Goal: Check status: Check status

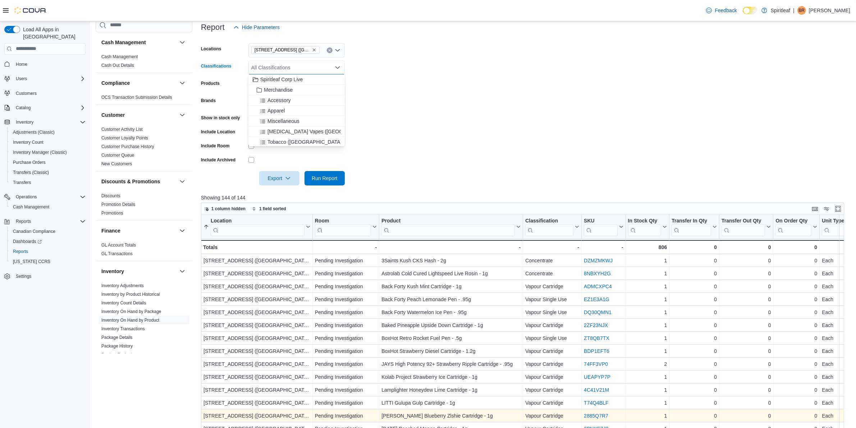
scroll to position [90, 0]
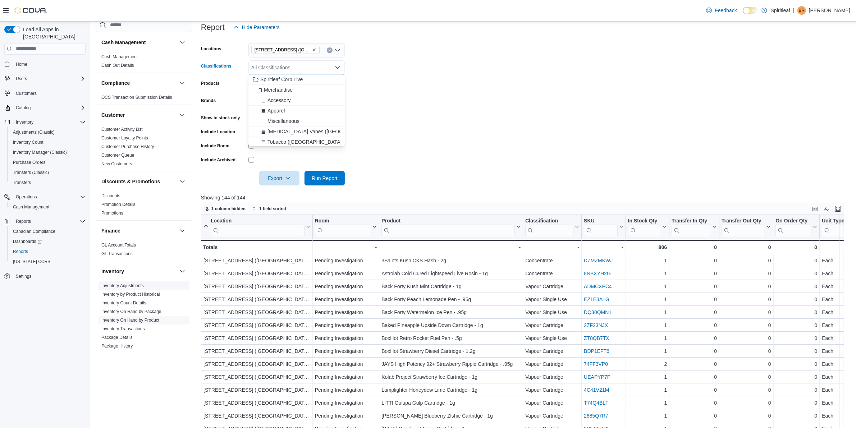
drag, startPoint x: 134, startPoint y: 313, endPoint x: 137, endPoint y: 321, distance: 8.3
click at [134, 313] on link "Inventory On Hand by Package" at bounding box center [131, 311] width 60 height 5
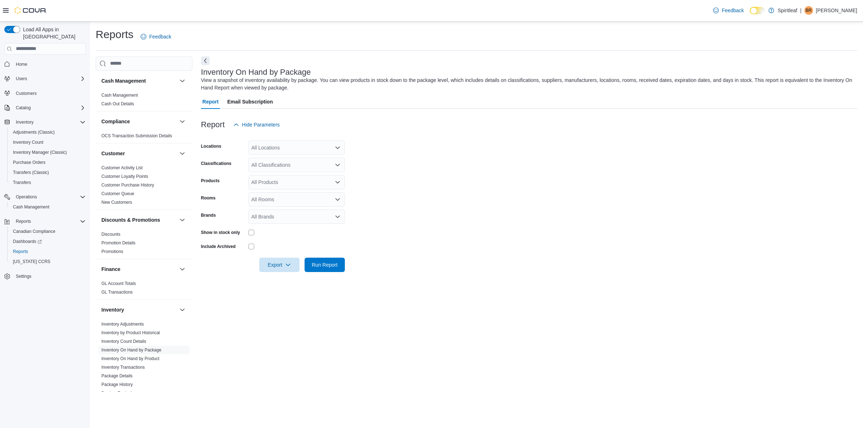
click at [266, 148] on div "All Locations" at bounding box center [297, 148] width 96 height 14
type input "***"
click at [281, 161] on span "[STREET_ADDRESS] ([GEOGRAPHIC_DATA])" at bounding box center [328, 159] width 107 height 7
click at [438, 159] on form "Locations 503 - [GEOGRAPHIC_DATA] ([GEOGRAPHIC_DATA]) Classifications All Class…" at bounding box center [529, 202] width 656 height 140
click at [285, 168] on div "All Classifications" at bounding box center [297, 165] width 96 height 14
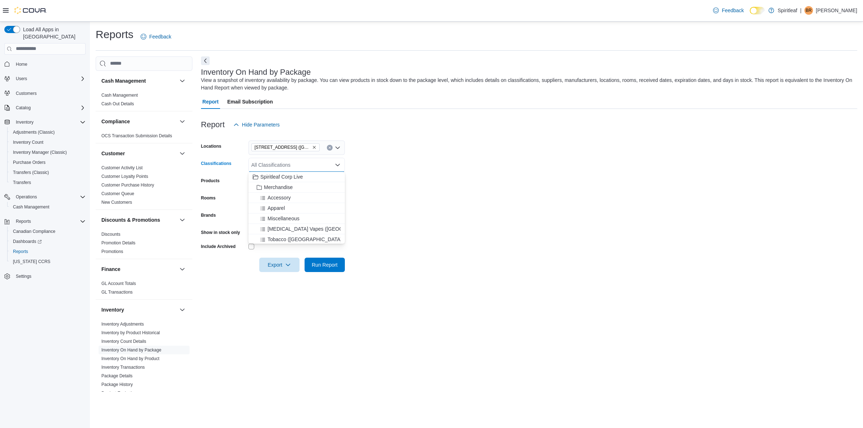
click at [395, 156] on form "Locations 503 - [GEOGRAPHIC_DATA] ([GEOGRAPHIC_DATA]) Classifications All Class…" at bounding box center [529, 202] width 656 height 140
click at [279, 168] on div "All Classifications" at bounding box center [297, 165] width 96 height 14
drag, startPoint x: 472, startPoint y: 147, endPoint x: 468, endPoint y: 147, distance: 3.7
click at [472, 147] on form "Locations 503 - [GEOGRAPHIC_DATA] ([GEOGRAPHIC_DATA]) Classifications All Class…" at bounding box center [529, 202] width 656 height 140
click at [291, 182] on div "All Products" at bounding box center [297, 182] width 96 height 14
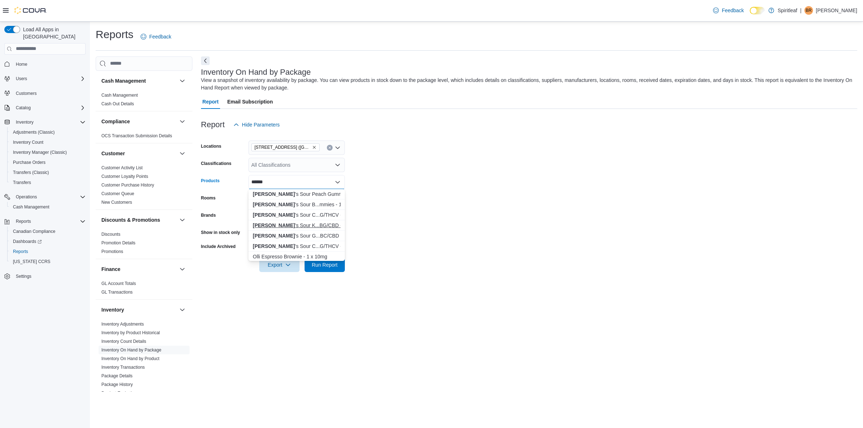
type input "******"
click at [300, 226] on div "Olli O 's Sour K...BG/CBD - 4 Pack" at bounding box center [297, 225] width 88 height 7
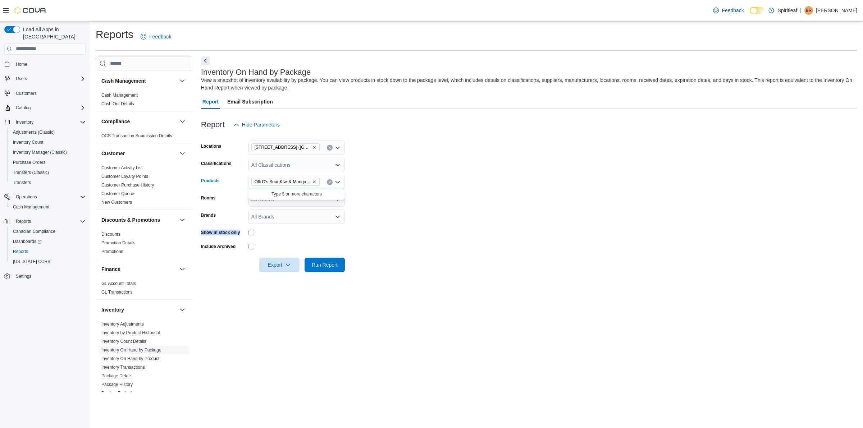
click at [389, 223] on form "Locations 503 - [GEOGRAPHIC_DATA] ([GEOGRAPHIC_DATA]) Classifications All Class…" at bounding box center [529, 202] width 656 height 140
click at [326, 264] on span "Run Report" at bounding box center [325, 264] width 26 height 7
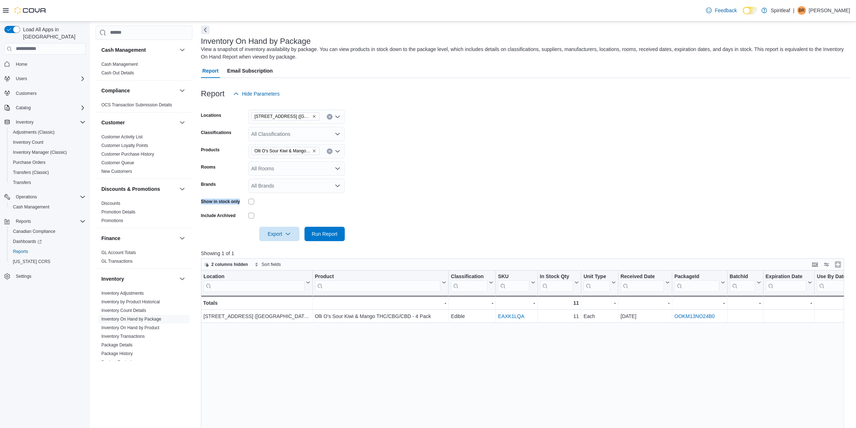
scroll to position [45, 0]
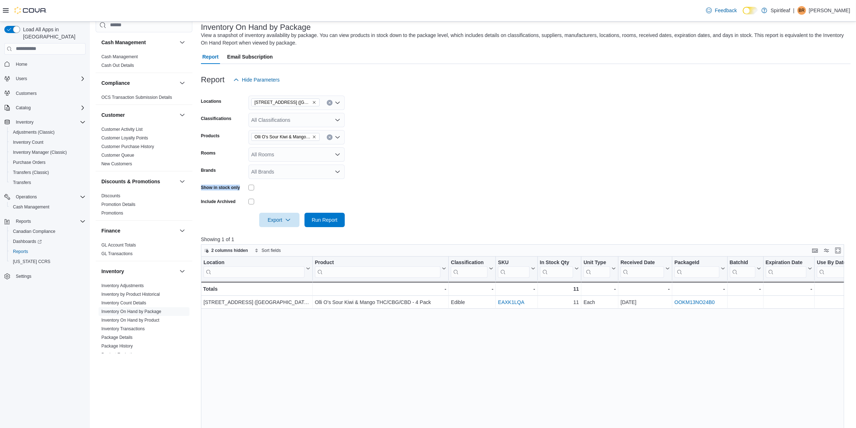
drag, startPoint x: 682, startPoint y: 302, endPoint x: 670, endPoint y: 350, distance: 49.4
click at [650, 364] on div "Location Click to view column header actions Product Click to view column heade…" at bounding box center [526, 422] width 650 height 331
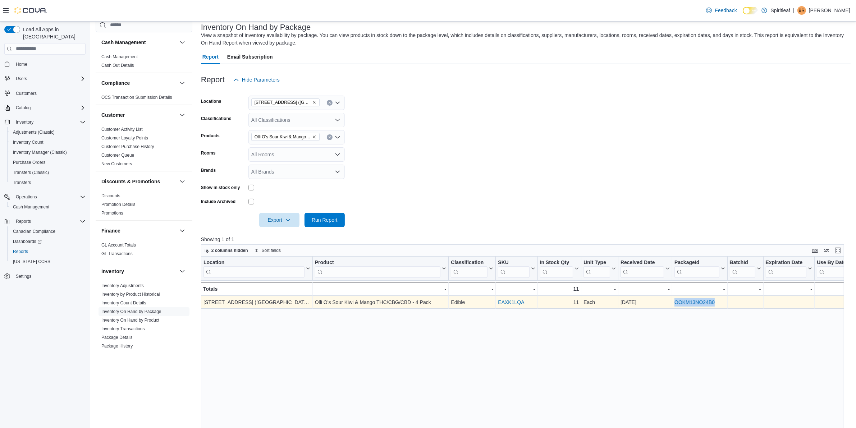
drag, startPoint x: 718, startPoint y: 303, endPoint x: 675, endPoint y: 306, distance: 42.9
click at [675, 306] on div "OOKM13NO24B0" at bounding box center [700, 302] width 51 height 9
copy link "OOKM13NO24B0"
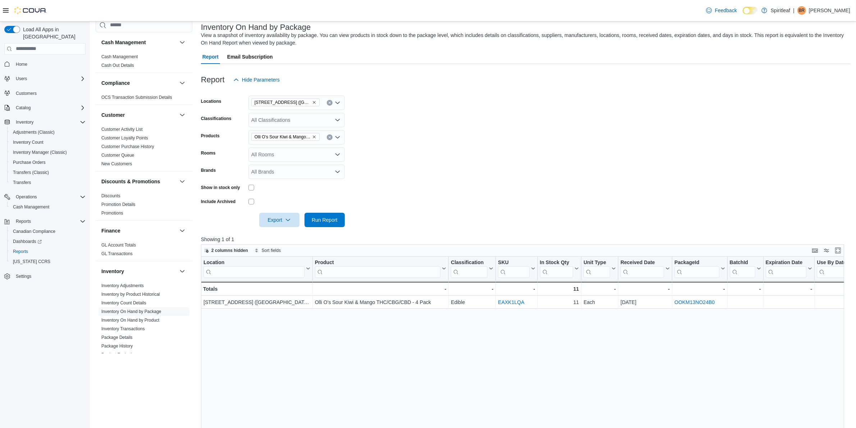
click at [672, 345] on div "Location Click to view column header actions Product Click to view column heade…" at bounding box center [526, 422] width 650 height 331
click at [123, 344] on link "Package History" at bounding box center [116, 346] width 31 height 5
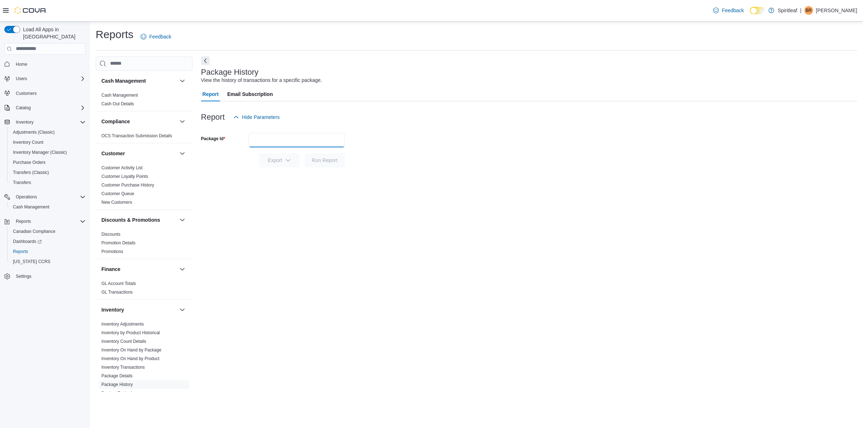
click at [279, 144] on input "Package Id" at bounding box center [297, 140] width 96 height 14
paste input "**********"
type input "**********"
click at [305, 153] on button "Run Report" at bounding box center [325, 160] width 40 height 14
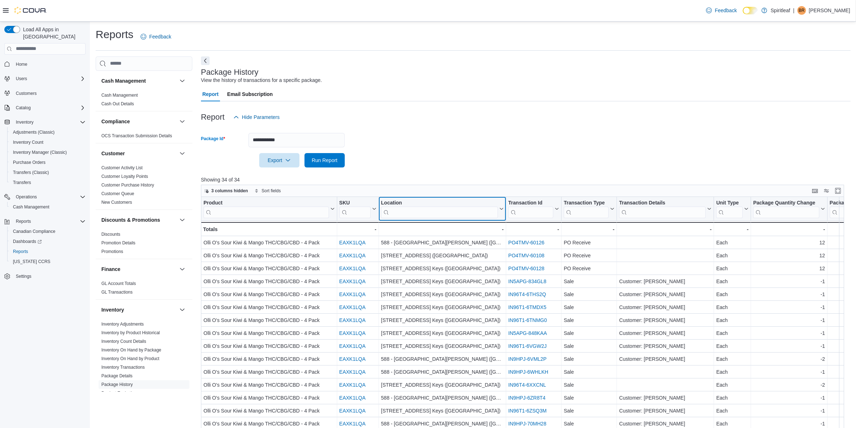
click at [412, 212] on input "search" at bounding box center [439, 212] width 117 height 12
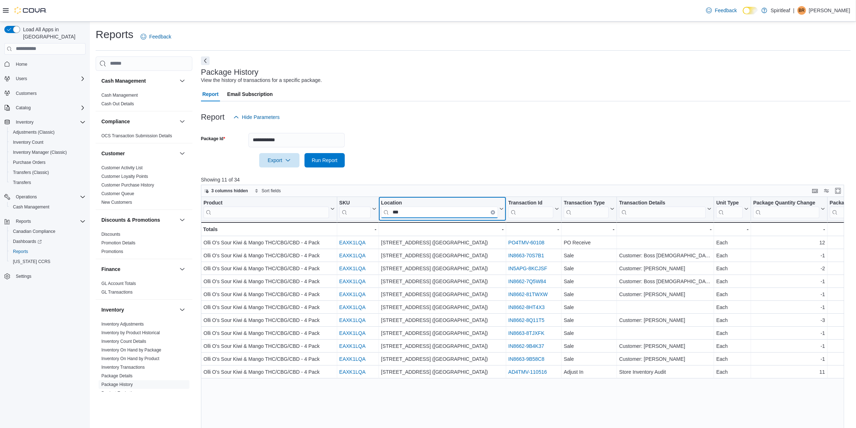
type input "***"
click at [454, 113] on div "Report Hide Parameters" at bounding box center [526, 117] width 650 height 14
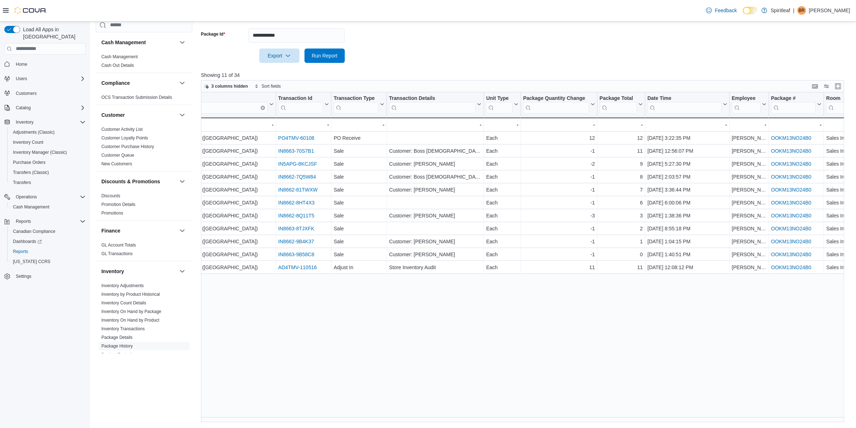
scroll to position [0, 255]
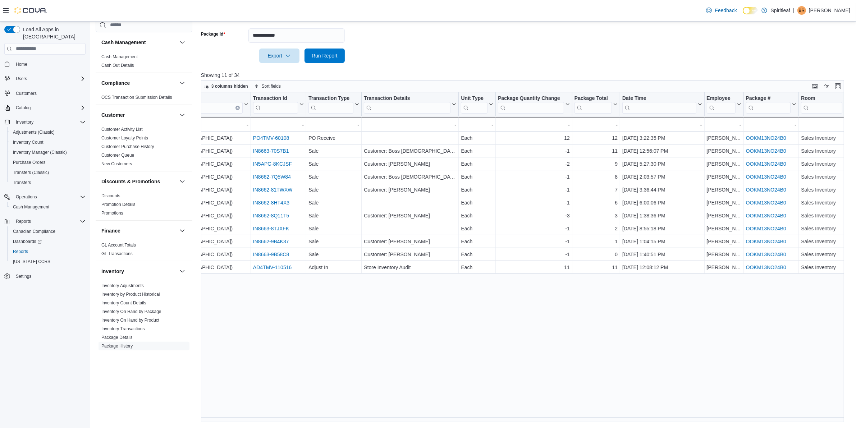
drag, startPoint x: 526, startPoint y: 418, endPoint x: 493, endPoint y: 417, distance: 32.4
click at [493, 417] on div "Product Click to view column header actions SKU Click to view column header act…" at bounding box center [526, 257] width 650 height 331
click at [560, 344] on div "Product Click to view column header actions SKU Click to view column header act…" at bounding box center [526, 257] width 650 height 331
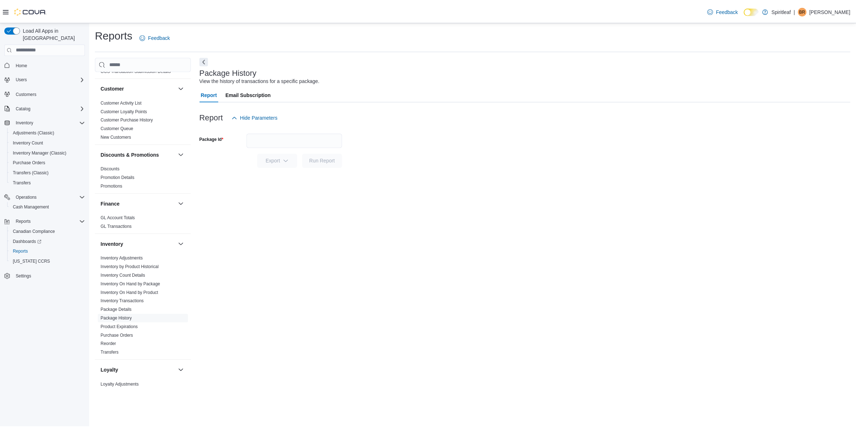
scroll to position [90, 0]
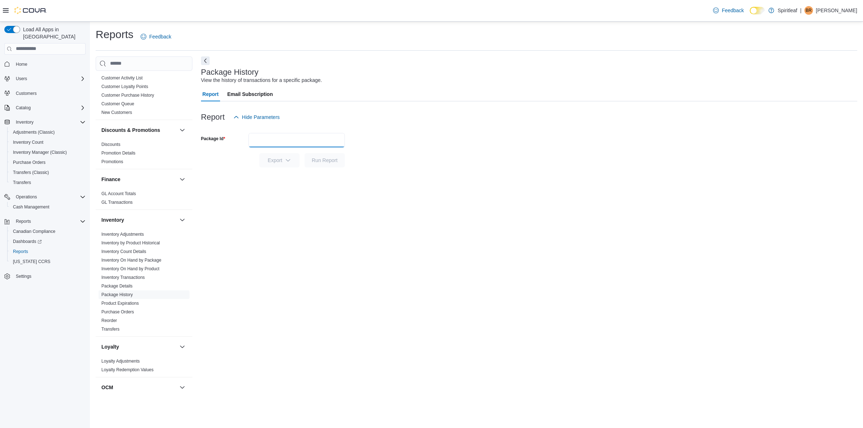
click at [274, 144] on input "Package Id" at bounding box center [297, 140] width 96 height 14
type input "*********"
click at [330, 160] on span "Run Report" at bounding box center [325, 159] width 26 height 7
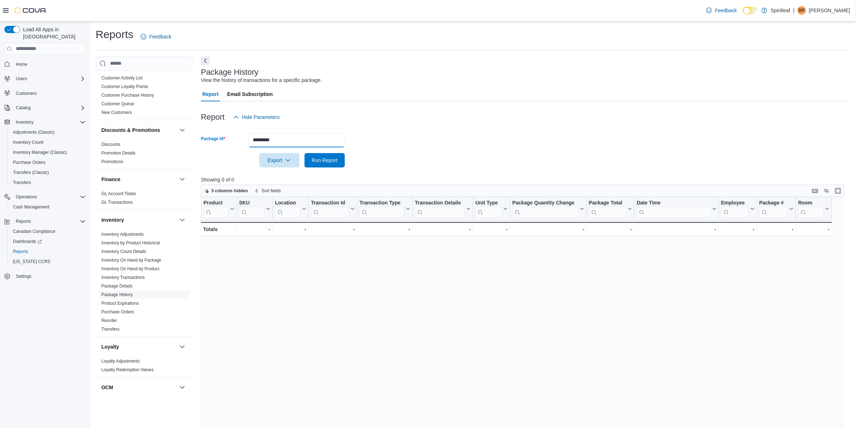
drag, startPoint x: 301, startPoint y: 141, endPoint x: 228, endPoint y: 136, distance: 72.9
click at [228, 136] on div "Package Id *********" at bounding box center [273, 140] width 144 height 14
click at [124, 286] on link "Package Details" at bounding box center [116, 286] width 31 height 5
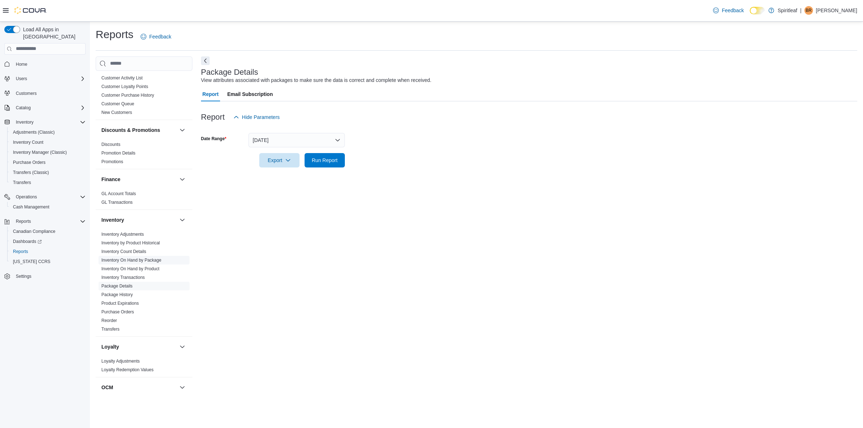
click at [155, 261] on link "Inventory On Hand by Package" at bounding box center [131, 260] width 60 height 5
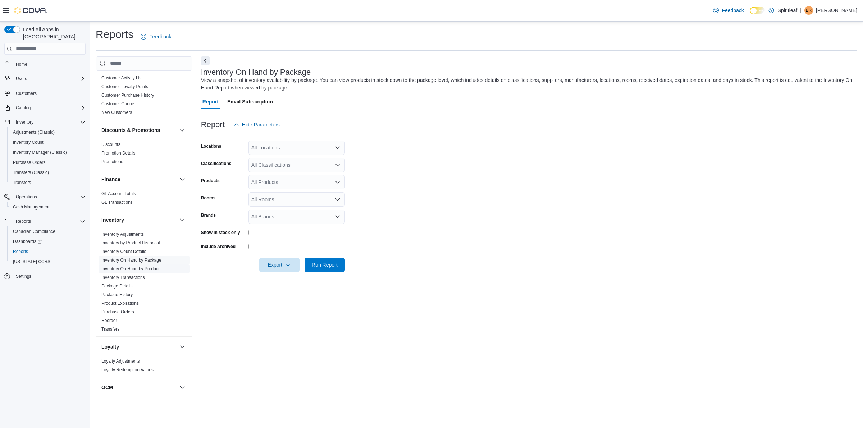
click at [157, 270] on link "Inventory On Hand by Product" at bounding box center [130, 269] width 58 height 5
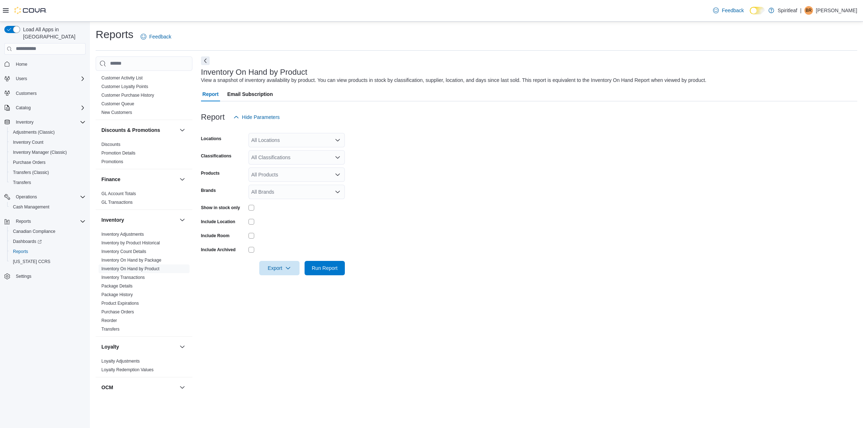
click at [276, 142] on div "All Locations" at bounding box center [297, 140] width 96 height 14
type input "***"
click at [264, 153] on div "[STREET_ADDRESS] ([GEOGRAPHIC_DATA])" at bounding box center [297, 152] width 88 height 7
click at [505, 162] on form "Locations 503 - Spiritleaf Meadowlands Dr (Ottawa) Classifications All Classifi…" at bounding box center [529, 199] width 656 height 151
click at [278, 180] on div "All Products" at bounding box center [297, 175] width 96 height 14
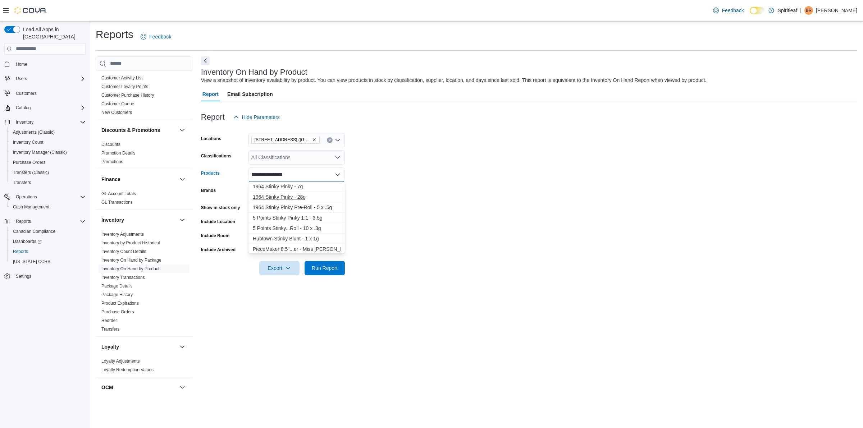
type input "**********"
click at [297, 195] on div "1964 Stinky Pinky - 28g" at bounding box center [297, 197] width 88 height 7
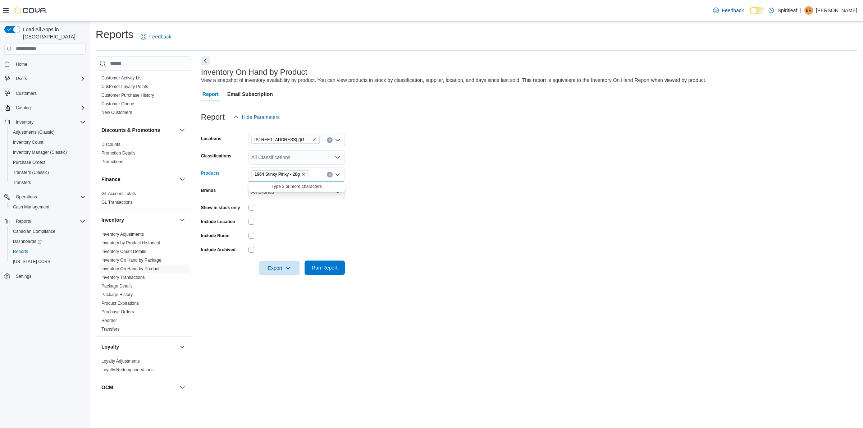
click at [327, 271] on span "Run Report" at bounding box center [325, 267] width 26 height 7
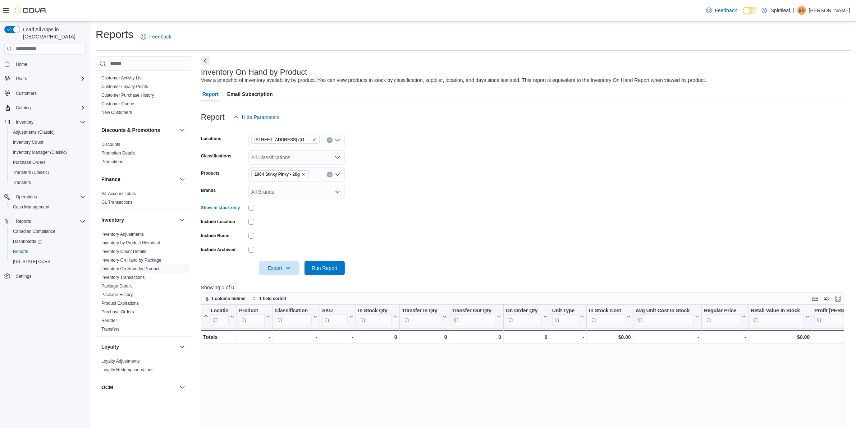
click at [364, 231] on form "Locations 503 - Spiritleaf Meadowlands Dr (Ottawa) Classifications All Classifi…" at bounding box center [526, 199] width 650 height 151
click at [327, 270] on span "Run Report" at bounding box center [325, 267] width 26 height 7
click at [315, 173] on div "1964 Stinky Pinky - 28g" at bounding box center [297, 175] width 96 height 14
click at [316, 141] on icon "Remove 503 - Spiritleaf Meadowlands Dr (Ottawa) from selection in this group" at bounding box center [314, 140] width 4 height 4
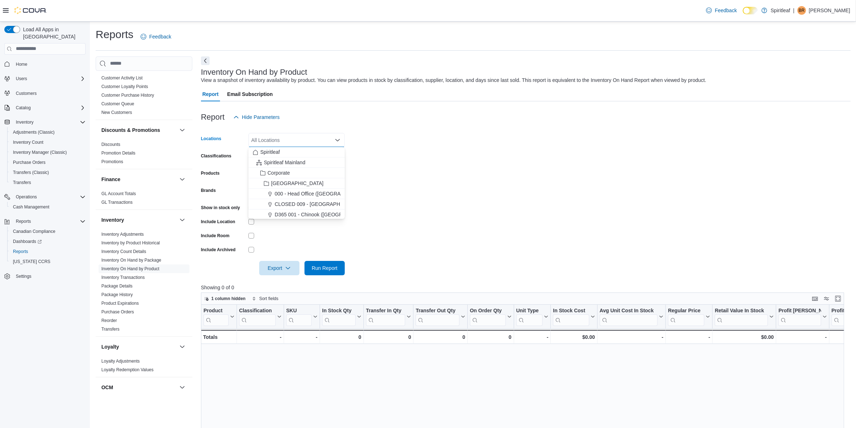
click at [290, 140] on div "All Locations" at bounding box center [297, 140] width 96 height 14
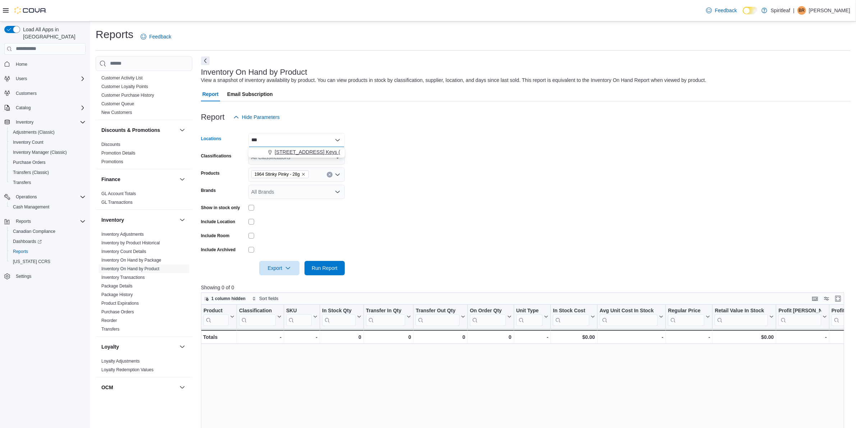
type input "***"
click at [323, 148] on button "[STREET_ADDRESS] Keys ([GEOGRAPHIC_DATA])" at bounding box center [297, 152] width 96 height 10
drag, startPoint x: 405, startPoint y: 219, endPoint x: 330, endPoint y: 264, distance: 86.9
click at [401, 219] on form "Locations 506 - Spiritleaf Daze St South Keys (Ottawa) Classifications All Clas…" at bounding box center [526, 199] width 650 height 151
click at [331, 265] on span "Run Report" at bounding box center [325, 267] width 26 height 7
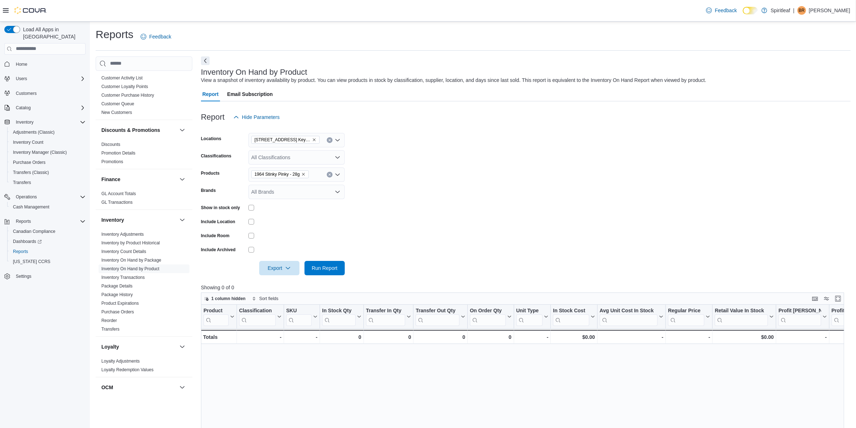
click at [328, 175] on icon "Clear input" at bounding box center [329, 174] width 3 height 3
click at [285, 176] on div "All Products Combo box. Selected. Combo box input. All Products. Type some text…" at bounding box center [297, 175] width 96 height 14
click at [314, 141] on icon "Remove 506 - Spiritleaf Daze St South Keys (Ottawa) from selection in this group" at bounding box center [314, 140] width 4 height 4
click at [308, 116] on div "Report Hide Parameters" at bounding box center [526, 117] width 650 height 14
click at [128, 285] on link "Package Details" at bounding box center [116, 286] width 31 height 5
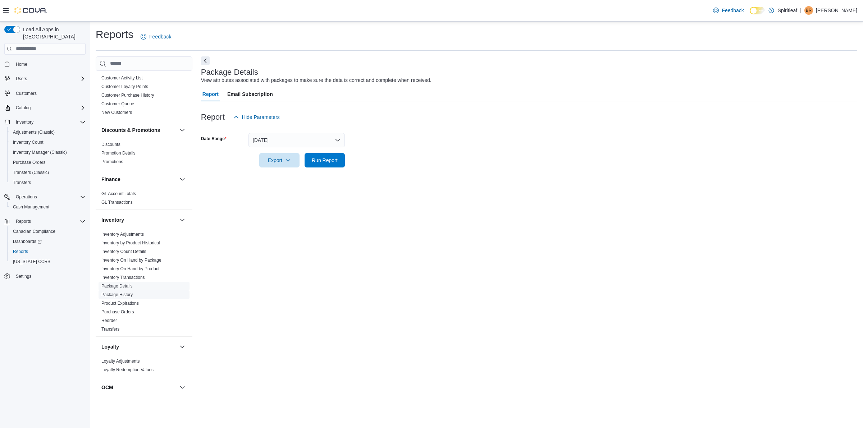
click at [123, 294] on link "Package History" at bounding box center [116, 294] width 31 height 5
click at [267, 146] on input "Package Id" at bounding box center [297, 140] width 96 height 14
type input "*********"
click at [332, 168] on div at bounding box center [529, 172] width 656 height 9
click at [333, 155] on span "Run Report" at bounding box center [325, 160] width 32 height 14
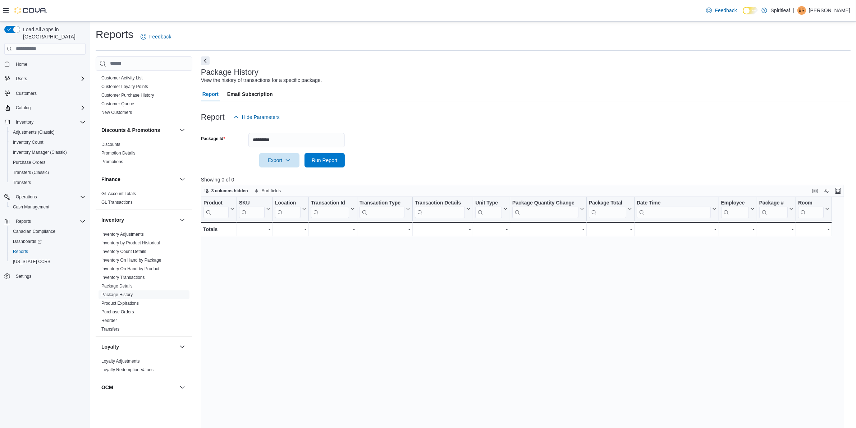
click at [546, 162] on form "Package Id ********* Export Run Report" at bounding box center [526, 145] width 650 height 43
drag, startPoint x: 421, startPoint y: 185, endPoint x: 281, endPoint y: 138, distance: 147.5
click at [418, 182] on div "Showing 0 of 0 3 columns hidden Sort fields Product Click to view column header…" at bounding box center [526, 351] width 650 height 351
drag, startPoint x: 290, startPoint y: 134, endPoint x: 219, endPoint y: 134, distance: 70.5
click at [220, 134] on div "Package Id *********" at bounding box center [273, 140] width 144 height 14
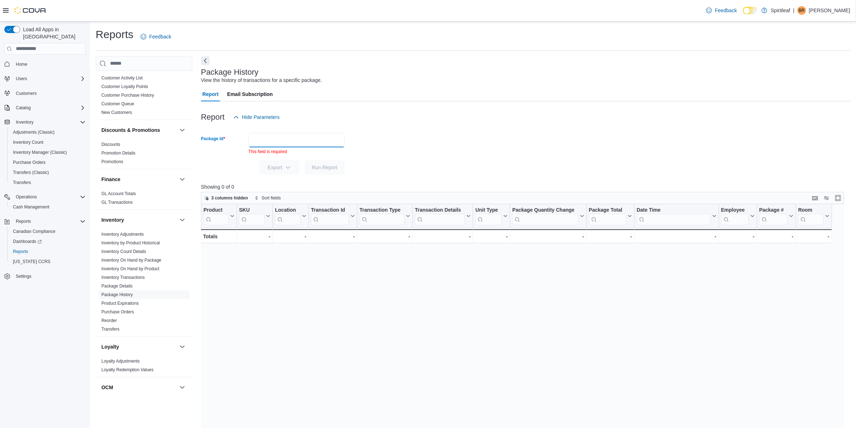
click at [297, 135] on input "Package Id" at bounding box center [297, 140] width 96 height 14
click at [356, 114] on div "Report Hide Parameters" at bounding box center [526, 117] width 650 height 14
click at [393, 108] on div at bounding box center [526, 105] width 650 height 9
drag, startPoint x: 277, startPoint y: 154, endPoint x: 276, endPoint y: 130, distance: 23.4
click at [276, 149] on div "This field is required" at bounding box center [297, 152] width 96 height 6
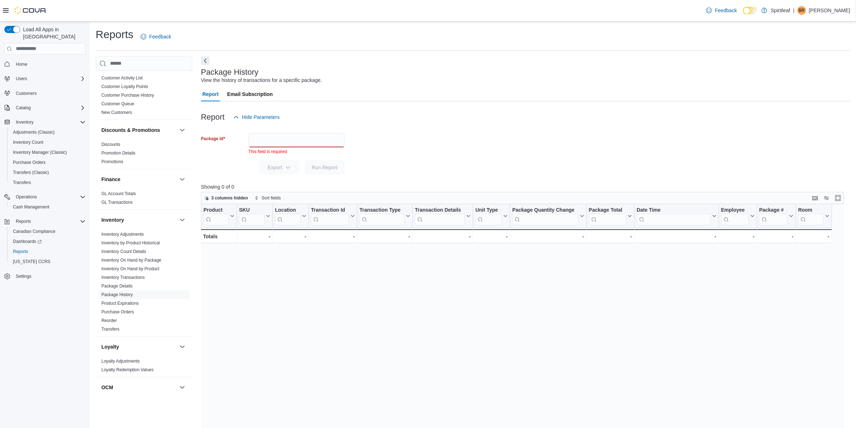
drag, startPoint x: 277, startPoint y: 127, endPoint x: 276, endPoint y: 138, distance: 11.9
click at [277, 127] on div at bounding box center [526, 128] width 650 height 9
click at [272, 146] on input "Package Id" at bounding box center [297, 140] width 96 height 14
click at [375, 126] on div at bounding box center [526, 128] width 650 height 9
